Goal: Use online tool/utility: Utilize a website feature to perform a specific function

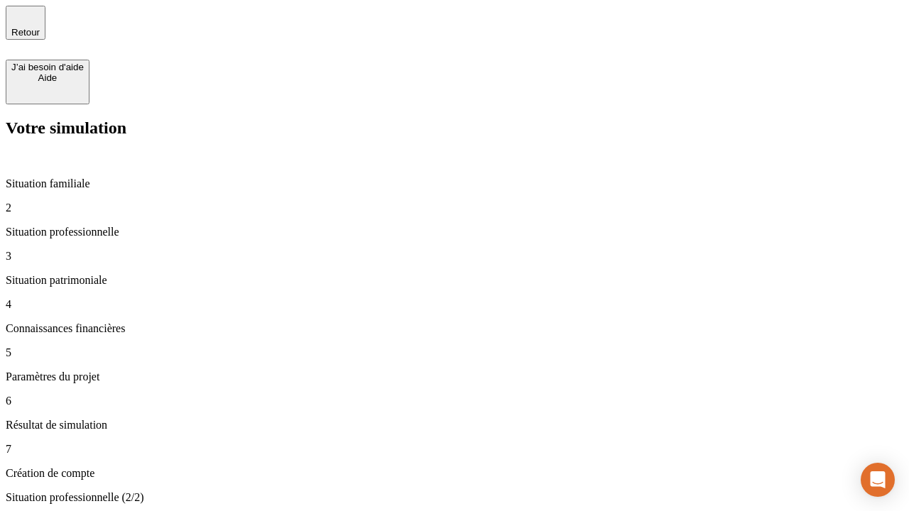
type input "30 000"
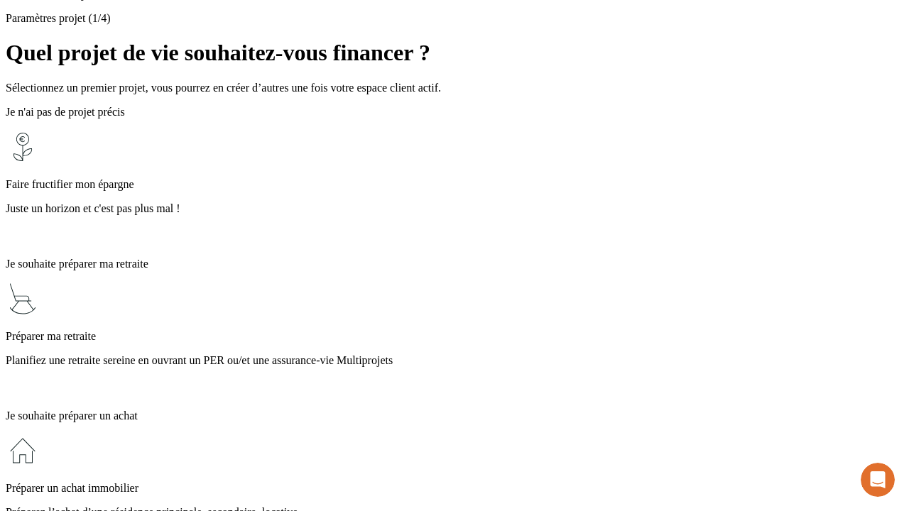
scroll to position [13, 0]
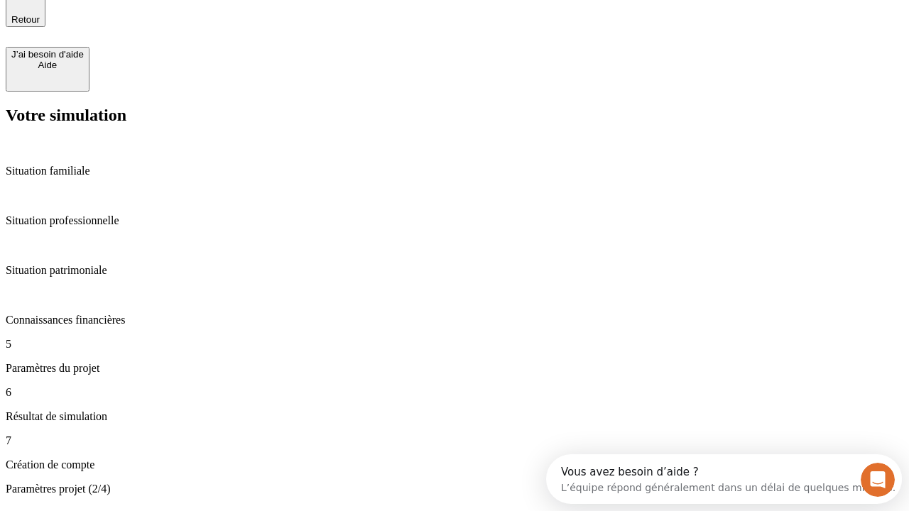
type input "25"
type input "1 000"
type input "640"
